Goal: Find specific page/section: Find specific page/section

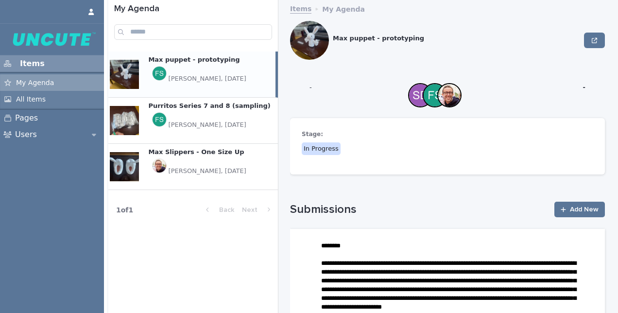
click at [183, 62] on p "Max puppet - prototyping" at bounding box center [194, 58] width 93 height 11
click at [192, 60] on p "Max puppet - prototyping" at bounding box center [194, 58] width 93 height 11
click at [125, 73] on div at bounding box center [124, 74] width 29 height 29
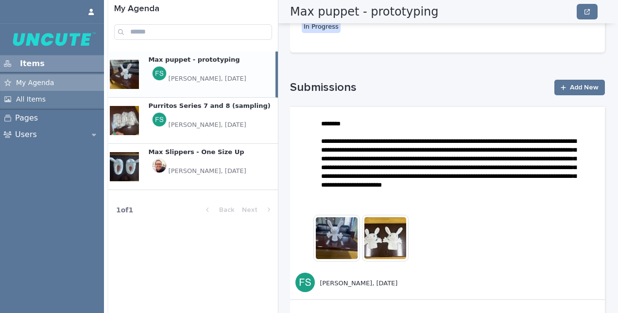
scroll to position [122, 0]
click at [186, 109] on p "Purritos Series 7 and 8 (sampling)" at bounding box center [210, 105] width 124 height 11
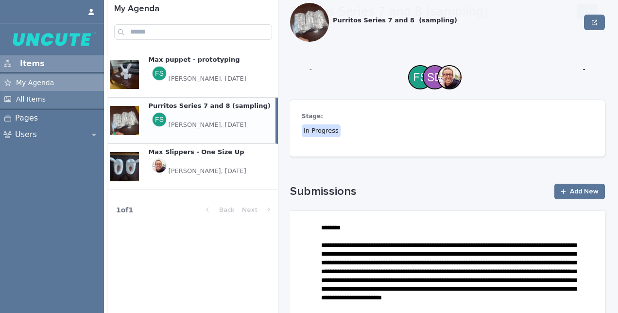
scroll to position [122, 0]
